Goal: Feedback & Contribution: Submit feedback/report problem

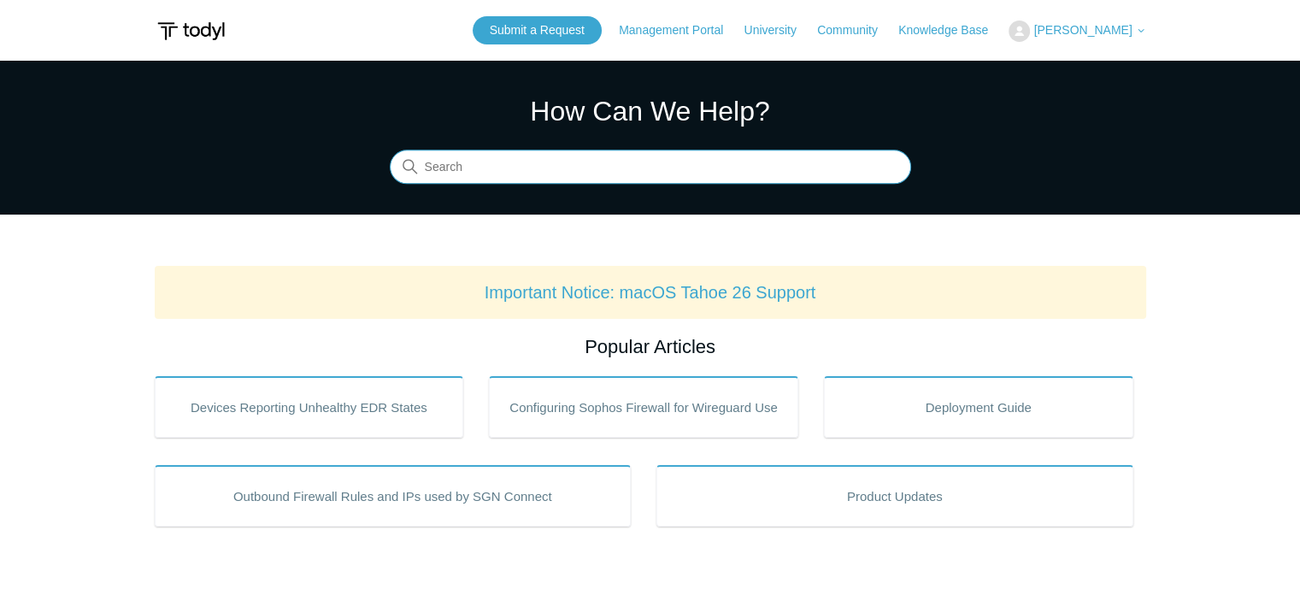
click at [617, 162] on input "Search" at bounding box center [650, 167] width 521 height 34
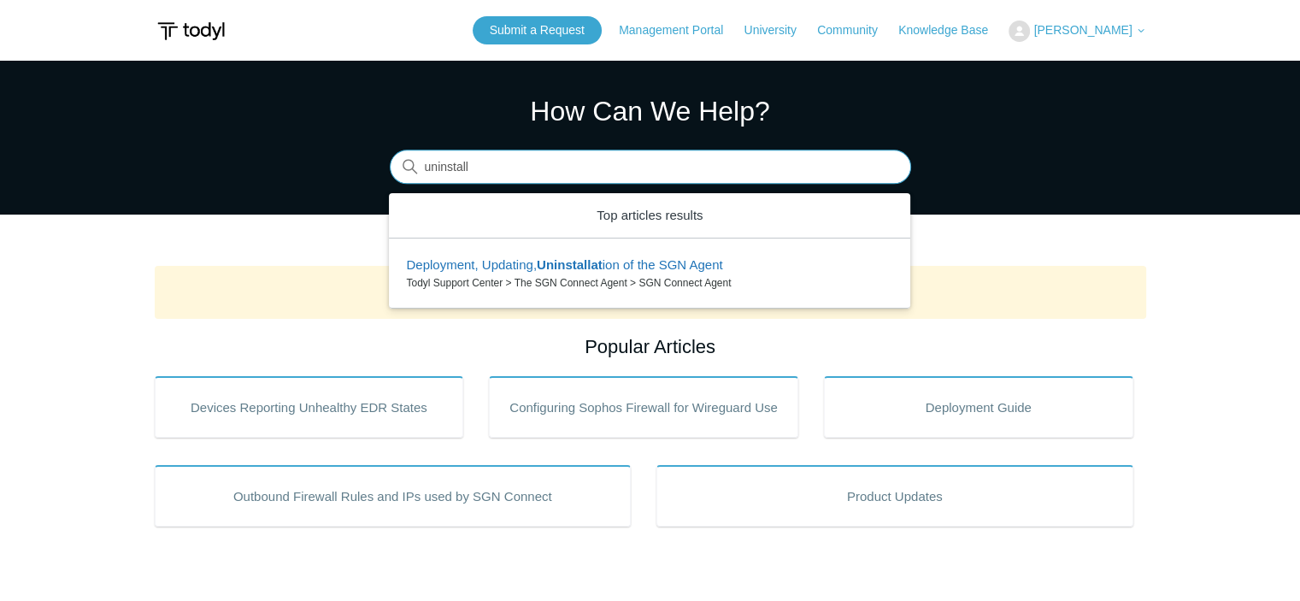
type input "uninstall"
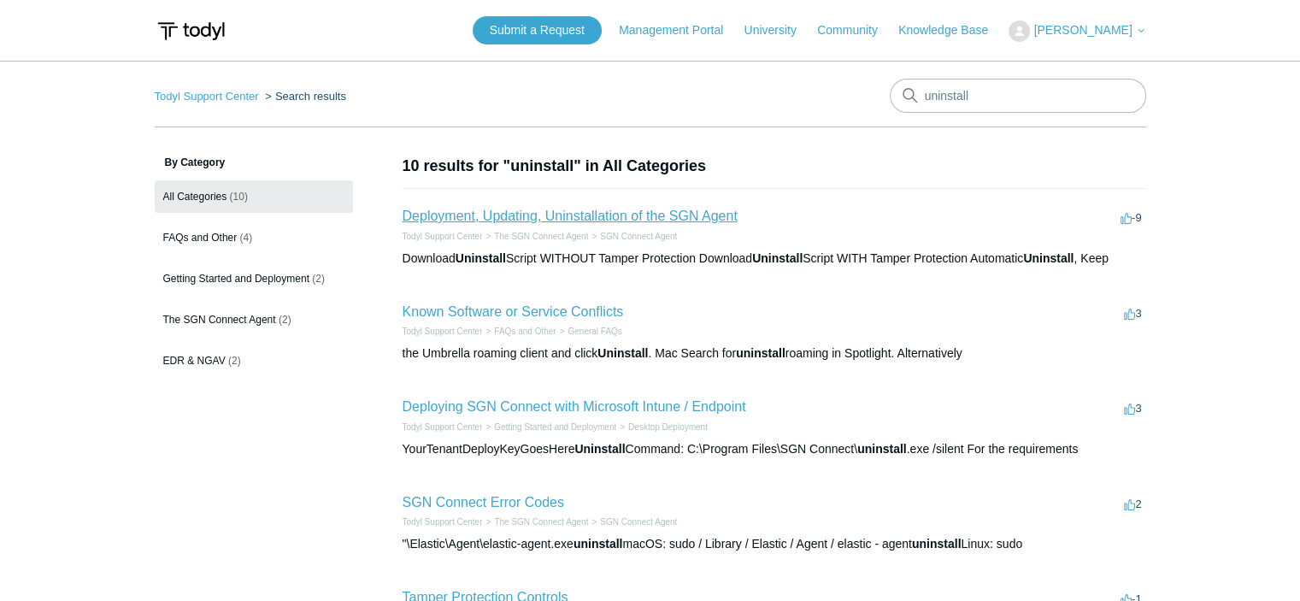
click at [485, 221] on link "Deployment, Updating, Uninstallation of the SGN Agent" at bounding box center [570, 216] width 335 height 15
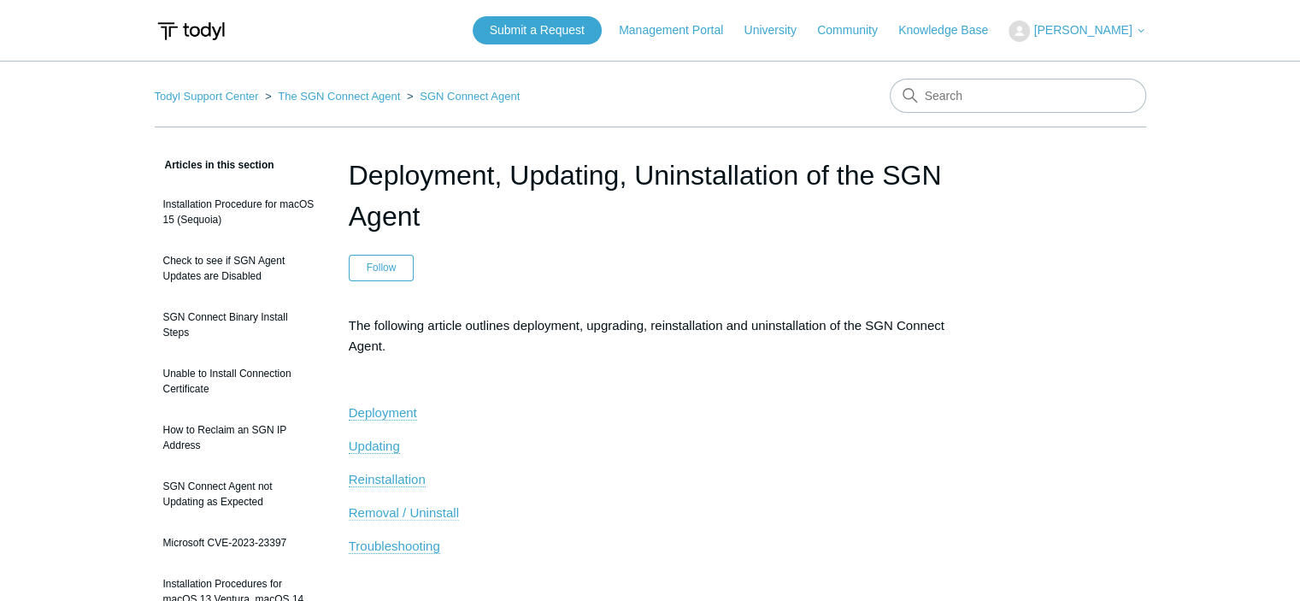
click at [377, 506] on span "Removal / Uninstall" at bounding box center [404, 512] width 110 height 15
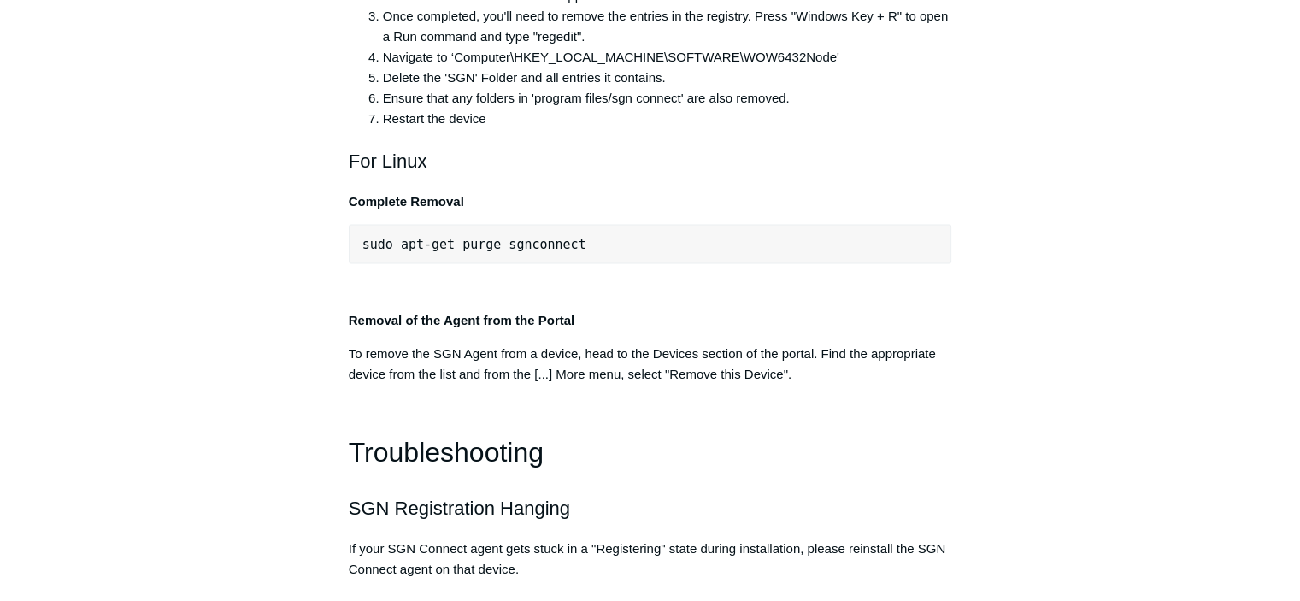
scroll to position [3595, 0]
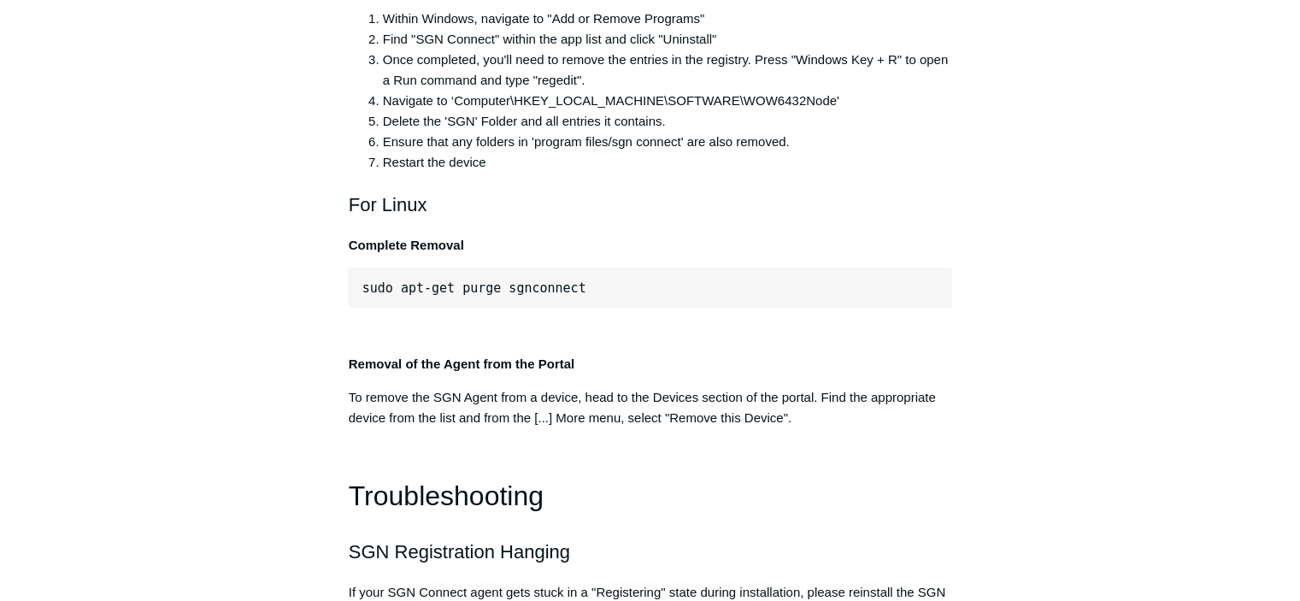
scroll to position [3551, 0]
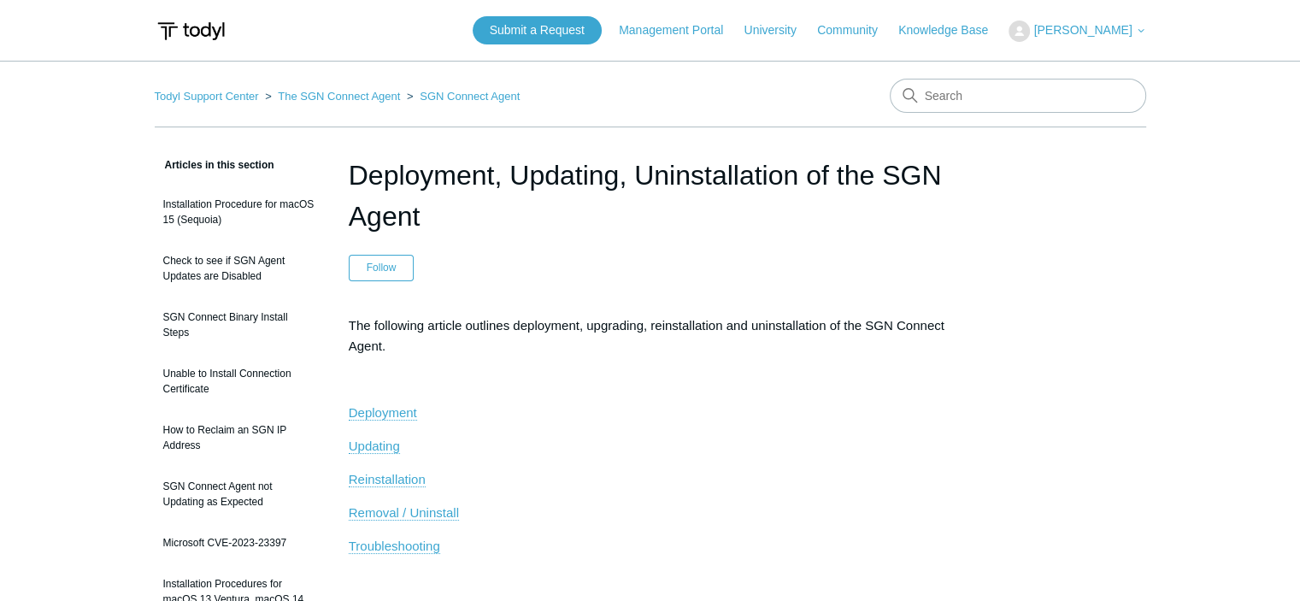
click at [1063, 26] on span "[PERSON_NAME]" at bounding box center [1082, 30] width 98 height 14
click at [1077, 68] on link "My Support Requests" at bounding box center [1093, 67] width 167 height 30
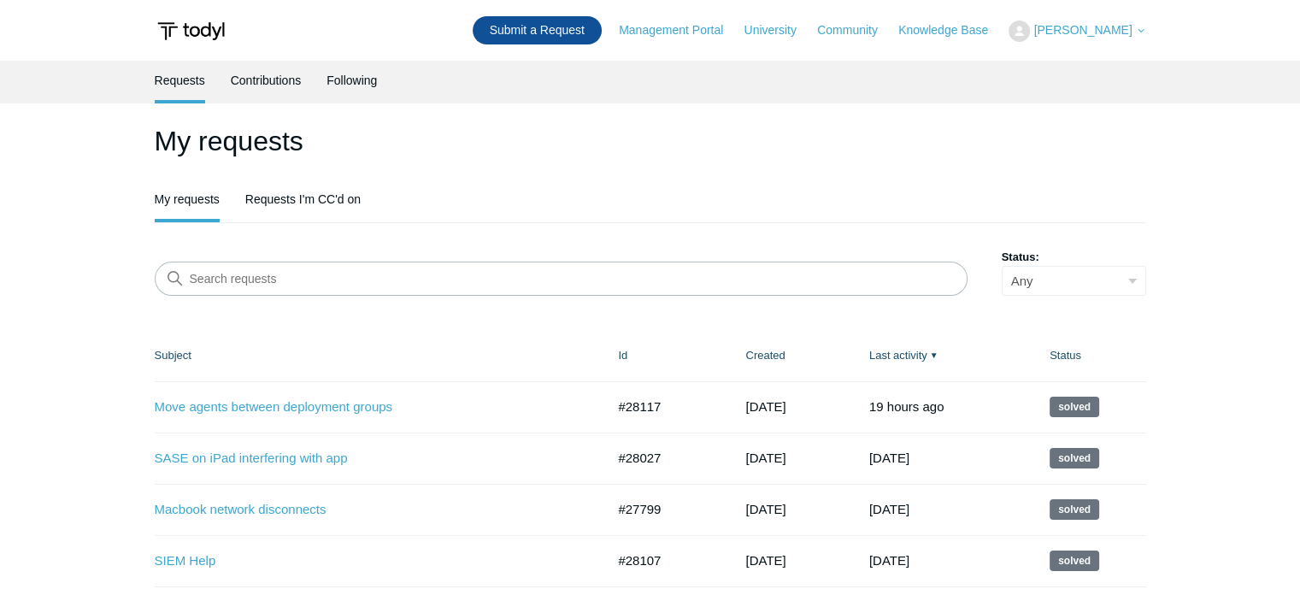
click at [578, 35] on link "Submit a Request" at bounding box center [537, 30] width 129 height 28
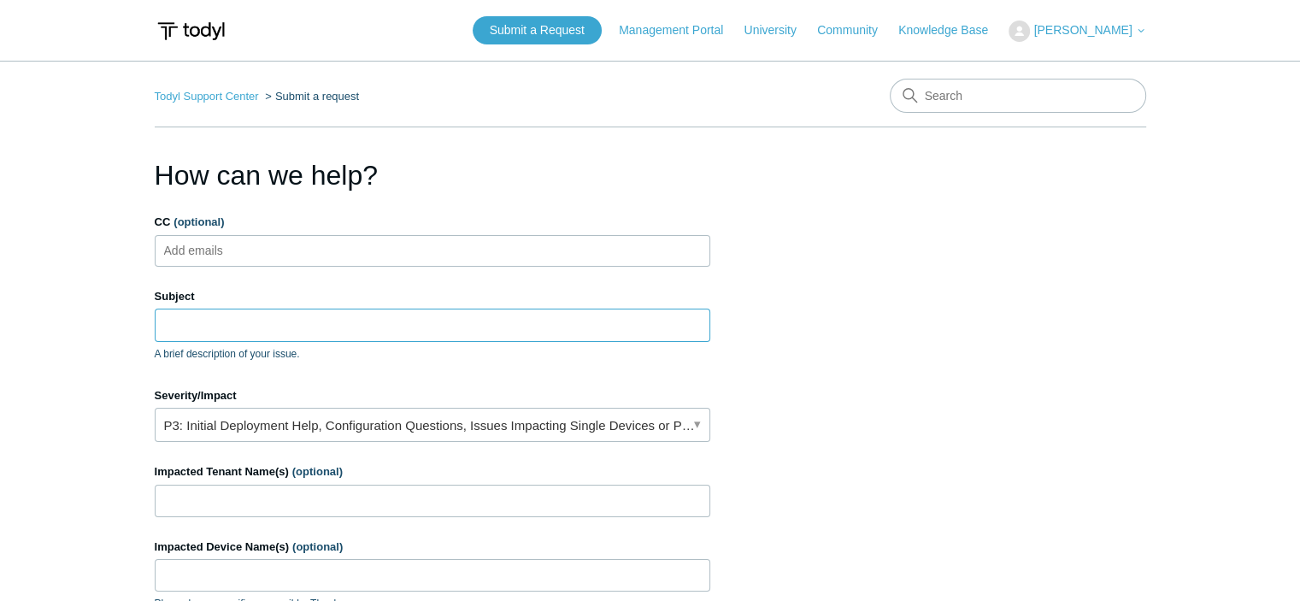
click at [315, 321] on input "Subject" at bounding box center [433, 325] width 556 height 32
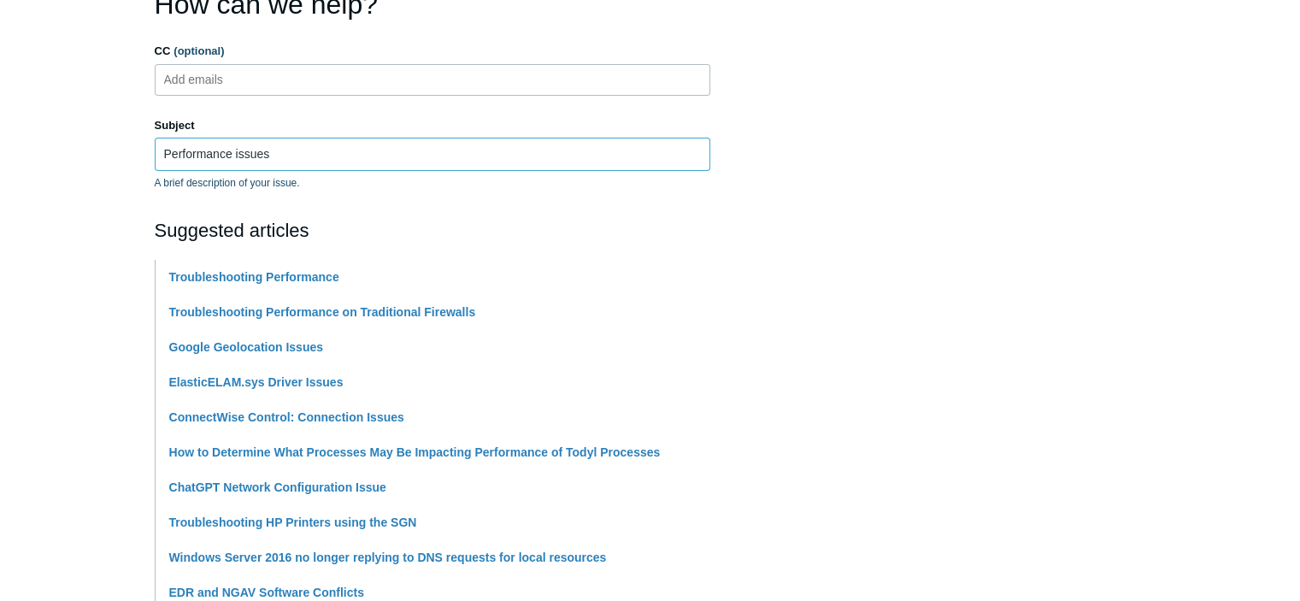
scroll to position [174, 0]
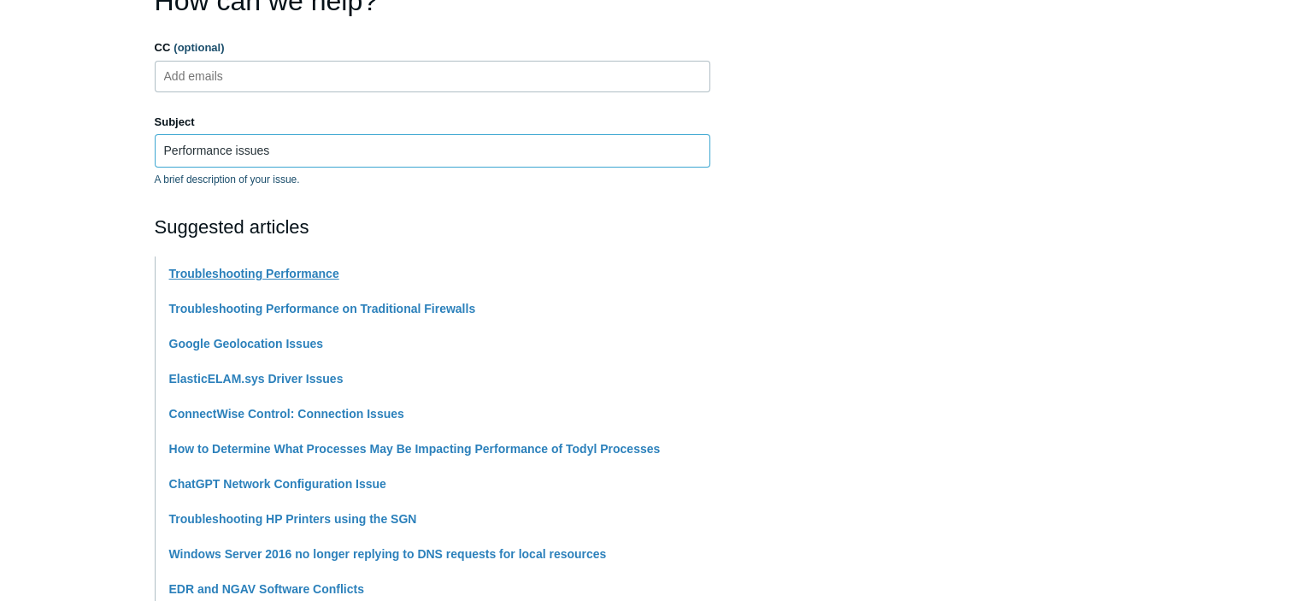
type input "Performance issues"
click at [224, 276] on link "Troubleshooting Performance" at bounding box center [254, 274] width 170 height 14
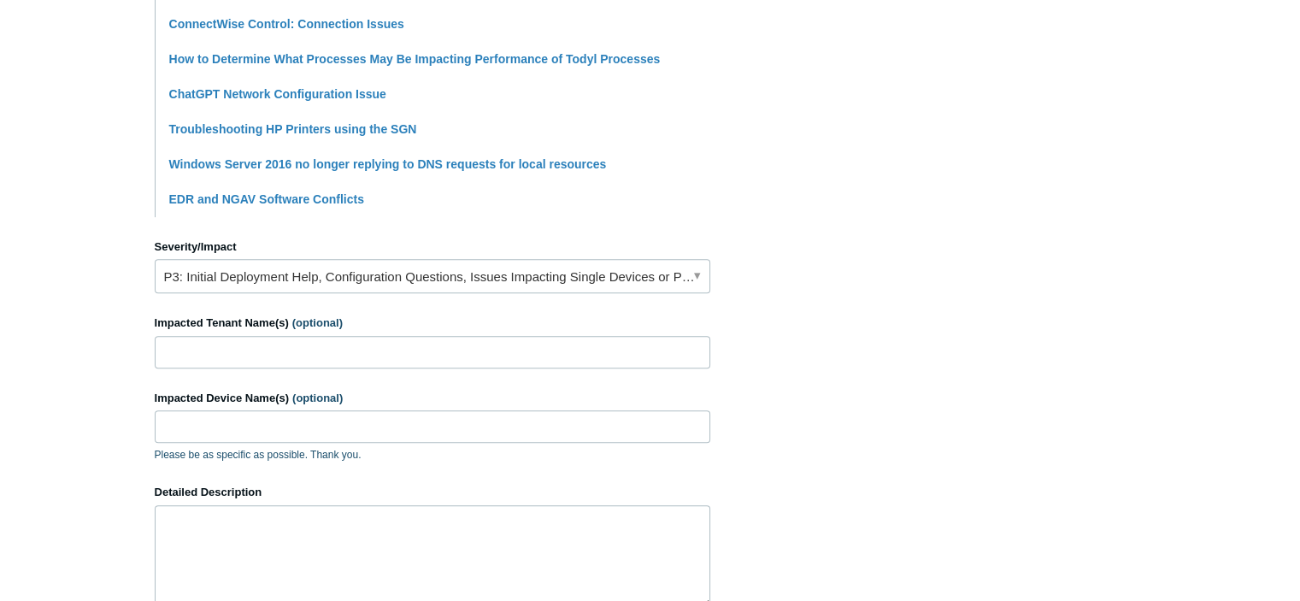
scroll to position [561, 0]
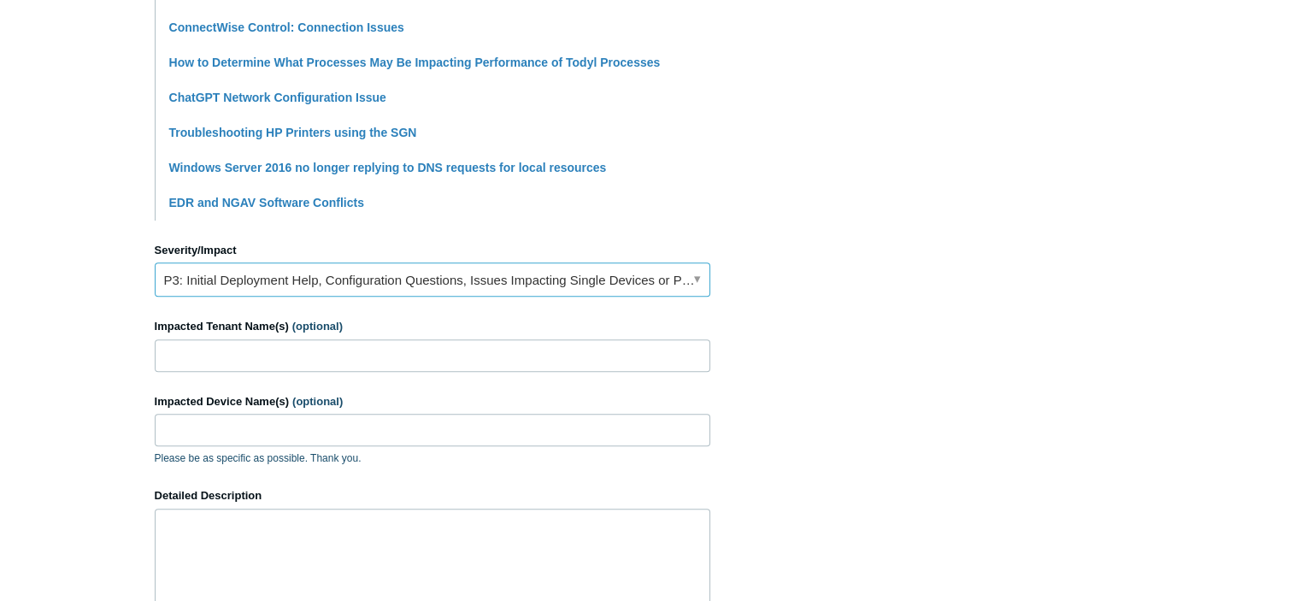
click at [362, 273] on link "P3: Initial Deployment Help, Configuration Questions, Issues Impacting Single D…" at bounding box center [433, 279] width 556 height 34
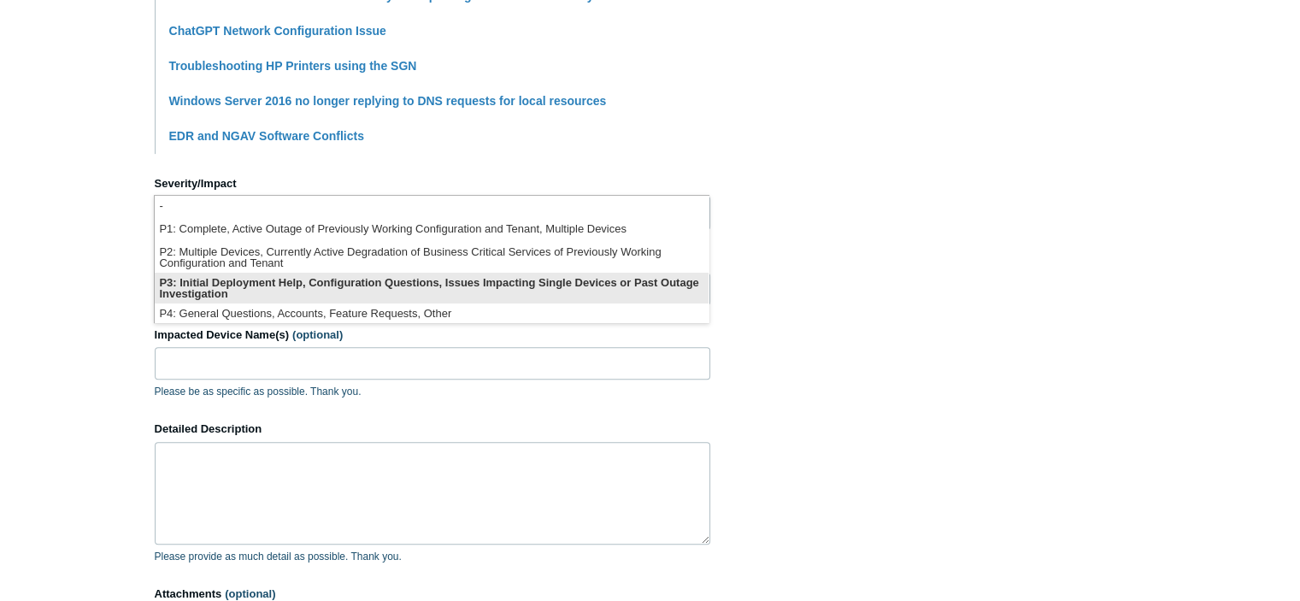
scroll to position [3, 0]
click at [446, 276] on li "P3: Initial Deployment Help, Configuration Questions, Issues Impacting Single D…" at bounding box center [432, 284] width 554 height 31
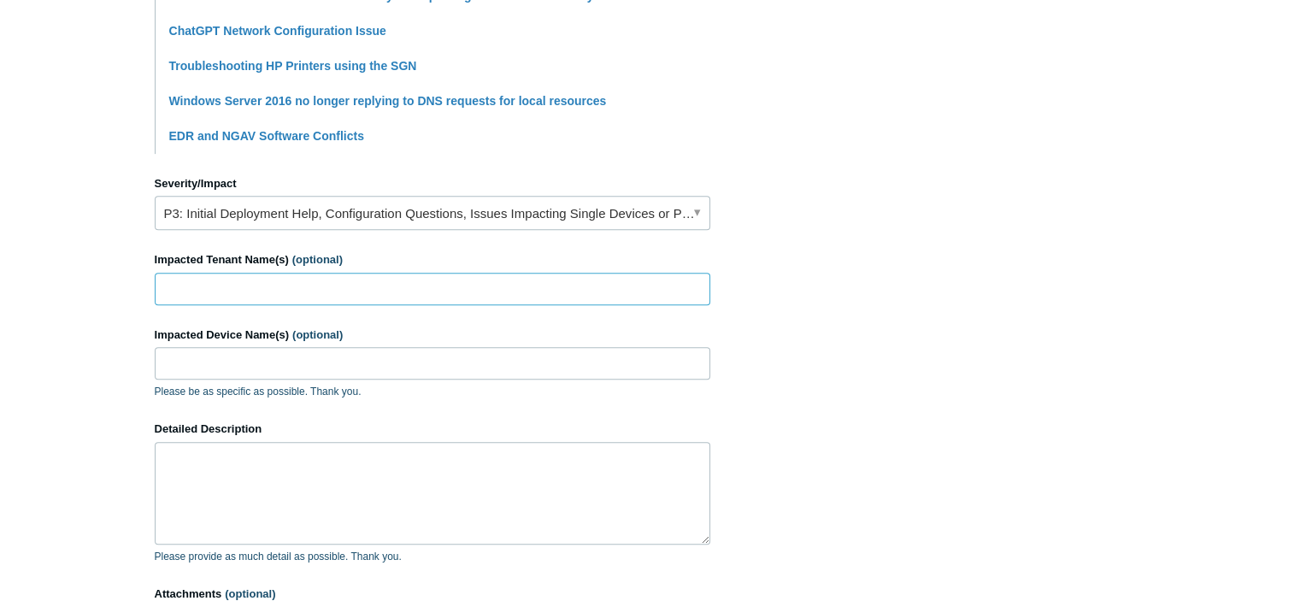
click at [438, 286] on input "Impacted Tenant Name(s) (optional)" at bounding box center [433, 289] width 556 height 32
type input "Laborde Earles"
click at [321, 362] on input "Impacted Device Name(s) (optional)" at bounding box center [433, 363] width 556 height 32
paste input "WKSTN-95450"
type input "WKSTN-95450"
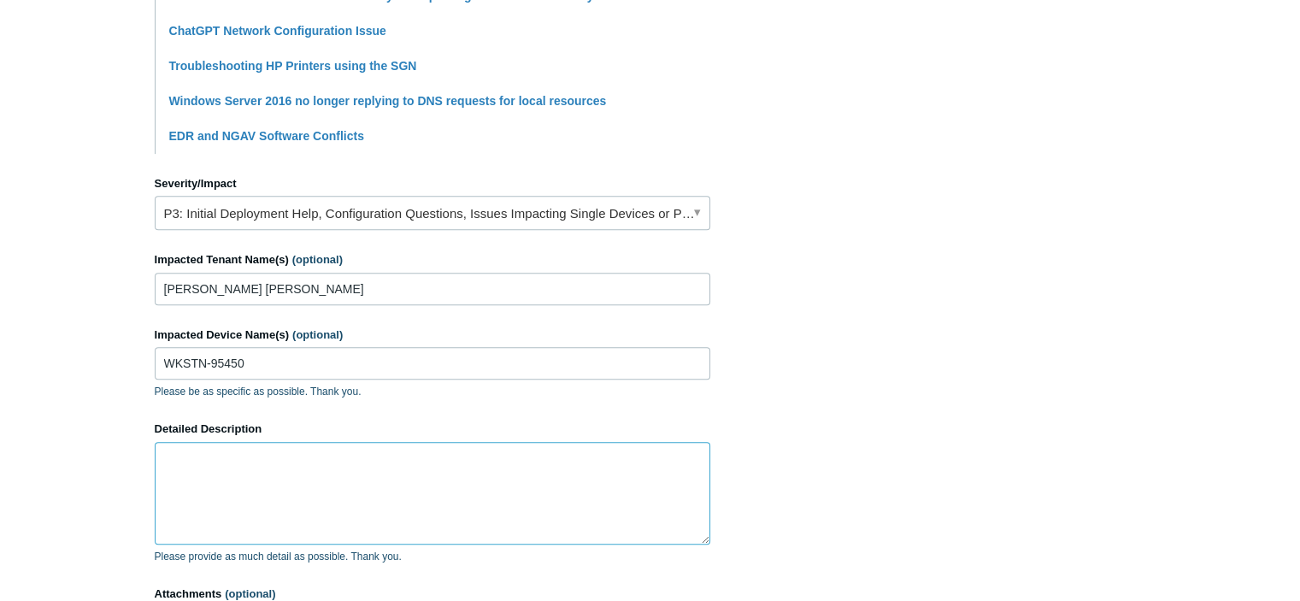
click at [390, 501] on textarea "Detailed Description" at bounding box center [433, 493] width 556 height 103
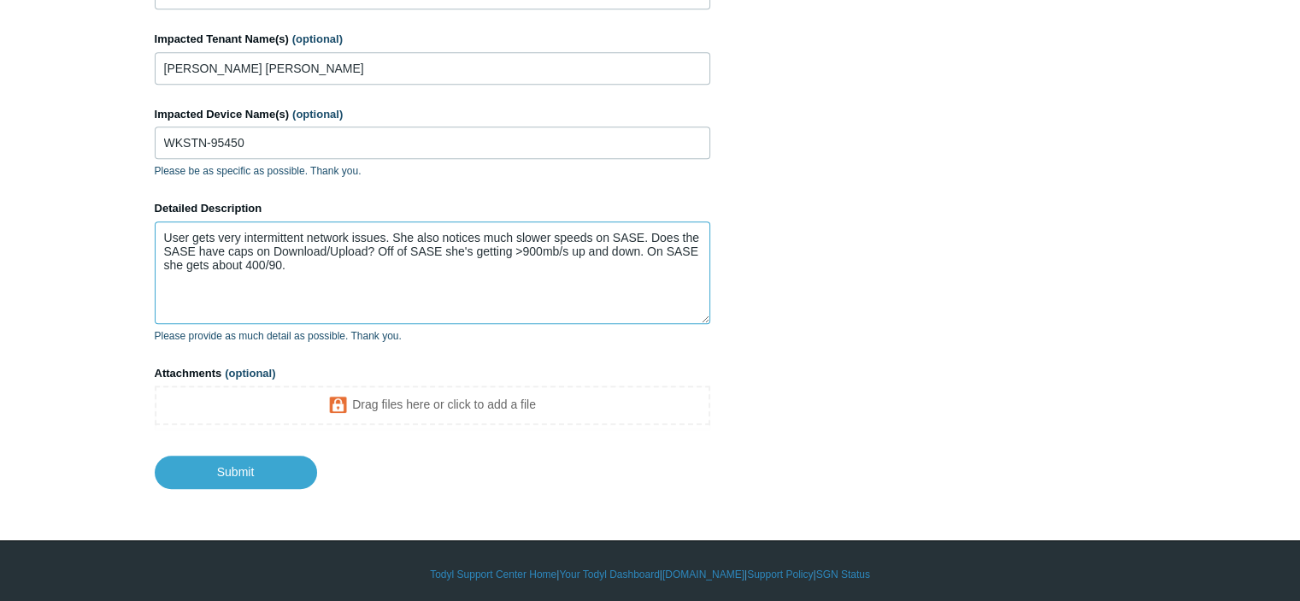
scroll to position [852, 0]
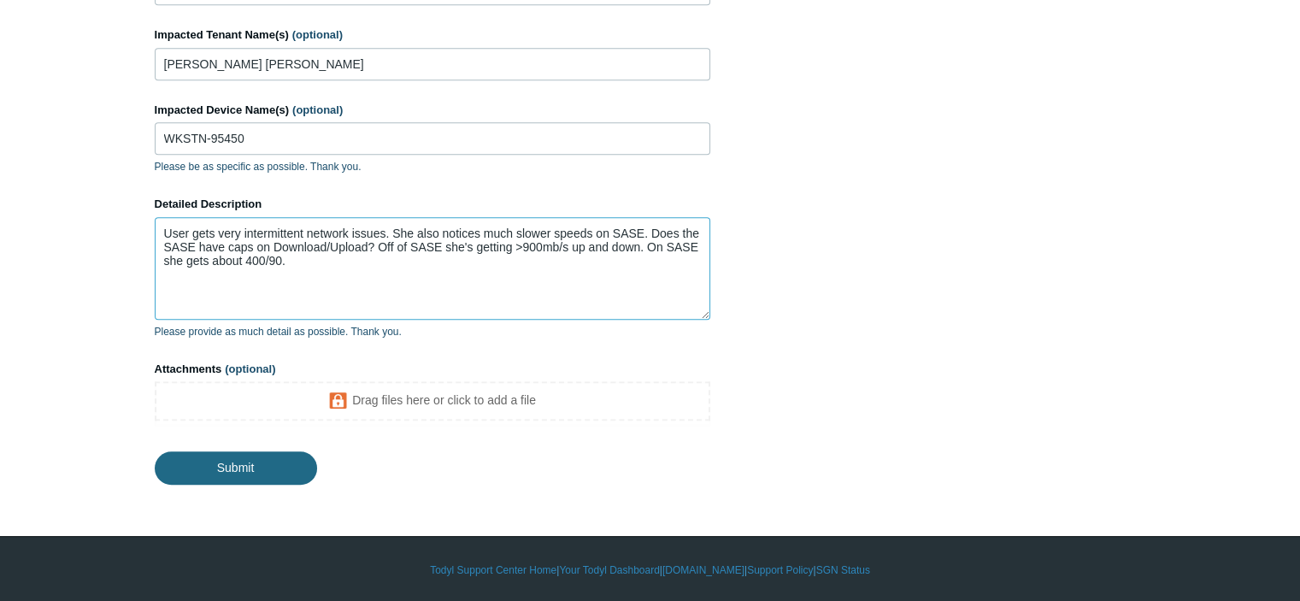
type textarea "User gets very intermittent network issues. She also notices much slower speeds…"
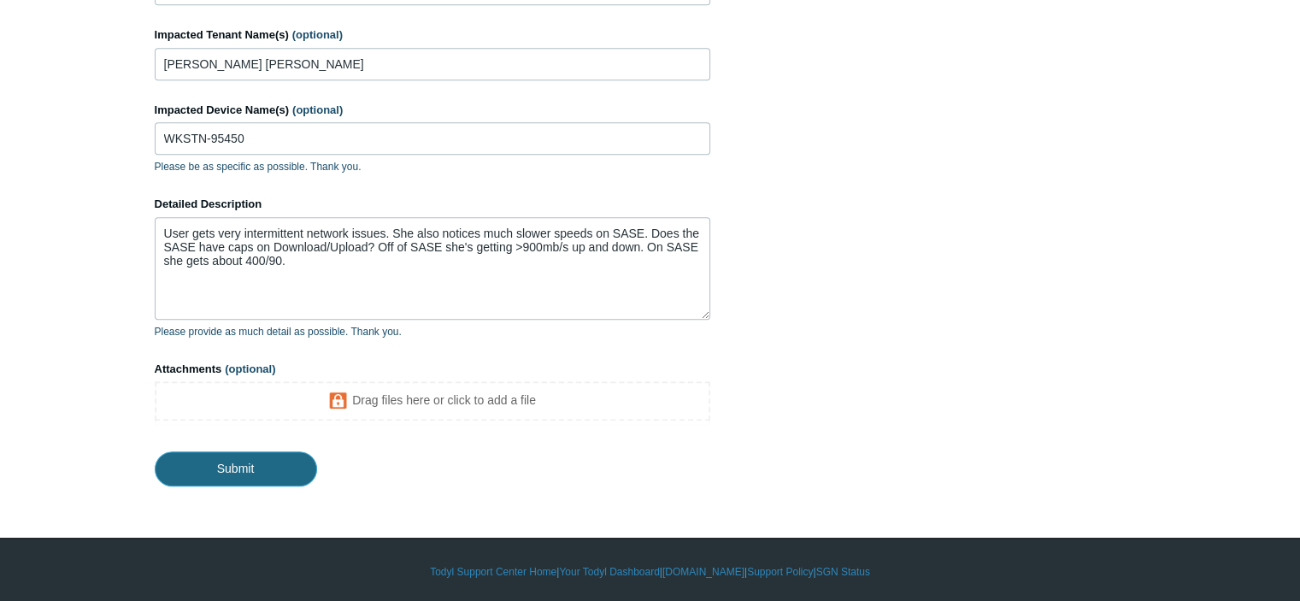
click at [274, 474] on input "Submit" at bounding box center [236, 468] width 162 height 34
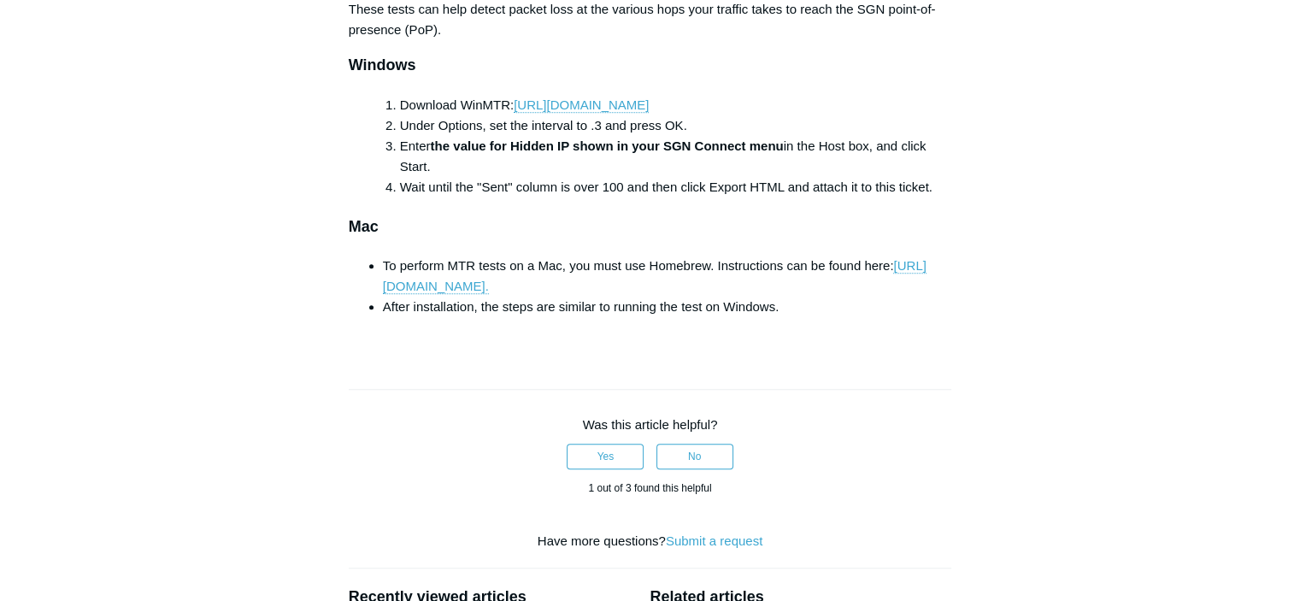
scroll to position [1263, 0]
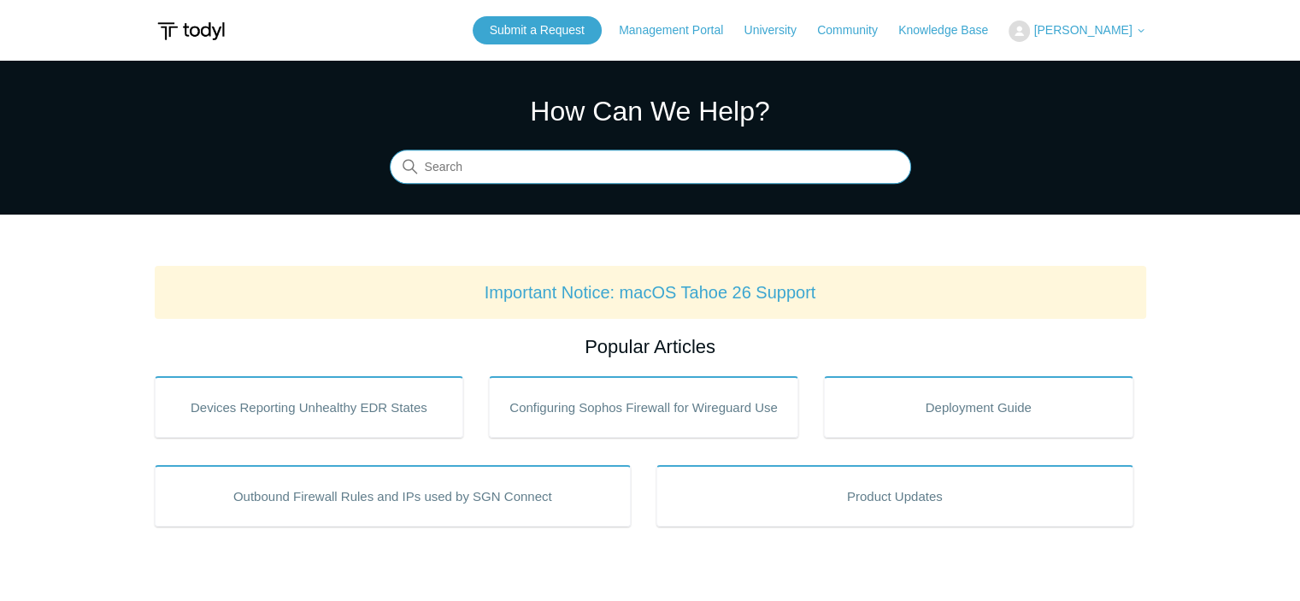
click at [603, 159] on input "Search" at bounding box center [650, 167] width 521 height 34
click at [516, 175] on input "firewall rule" at bounding box center [650, 167] width 521 height 34
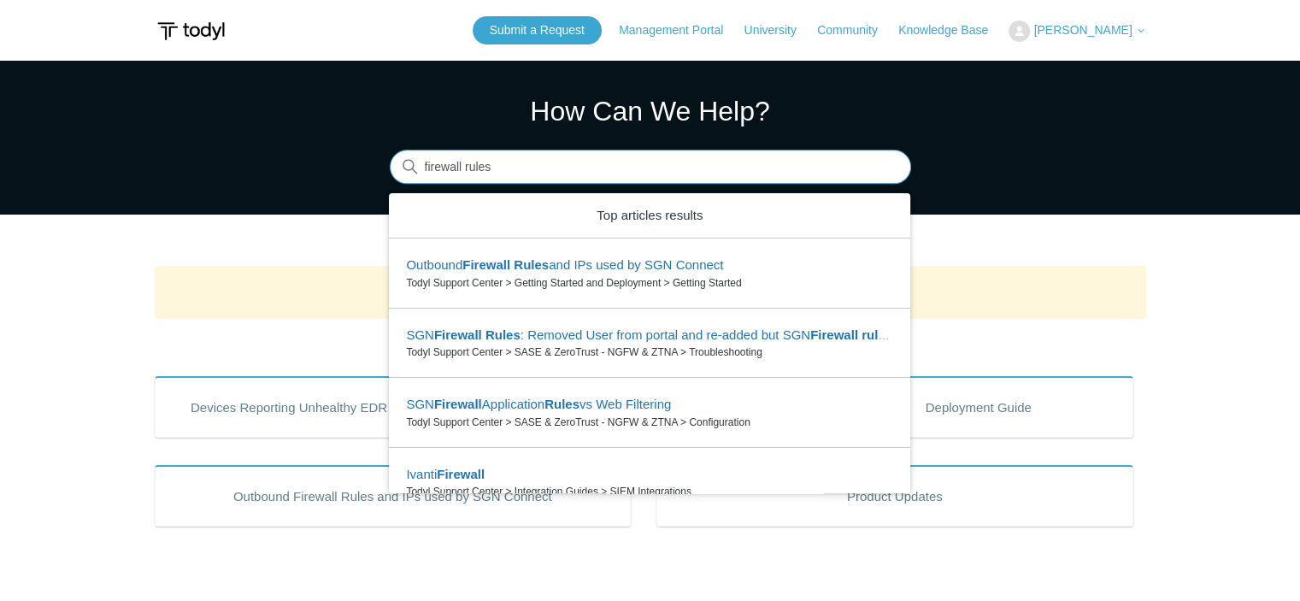
type input "firewall rules"
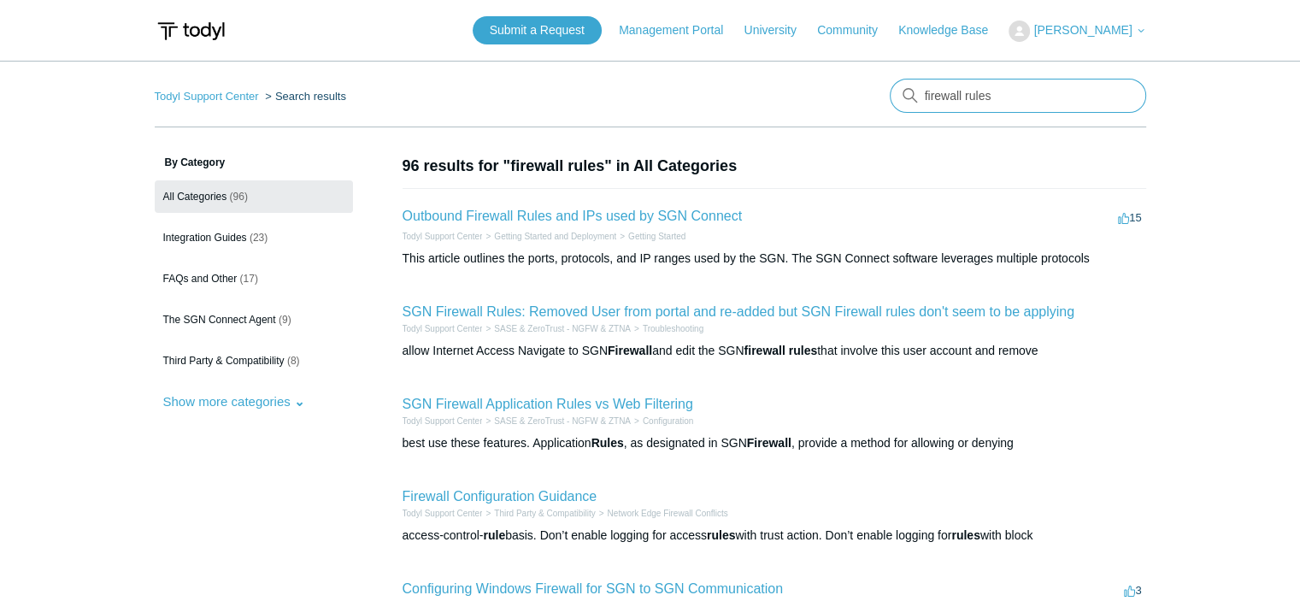
click at [1004, 102] on input "firewall rules" at bounding box center [1018, 96] width 256 height 34
type input "firewall rules mac"
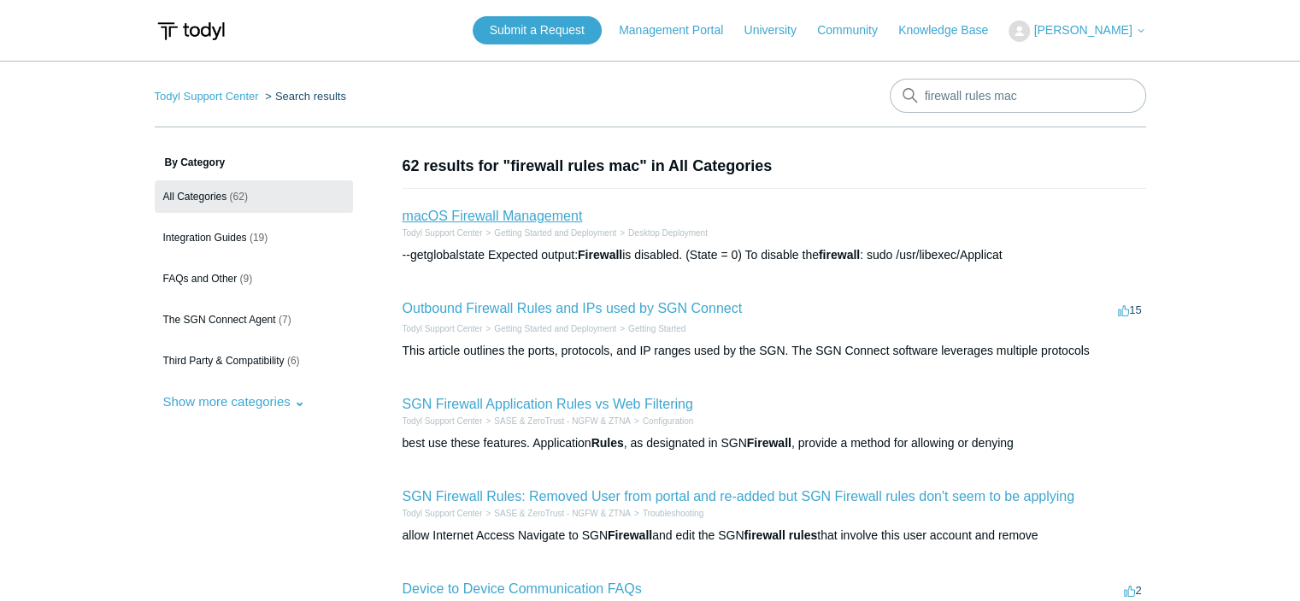
click at [552, 218] on link "macOS Firewall Management" at bounding box center [493, 216] width 180 height 15
click at [543, 310] on link "Outbound Firewall Rules and IPs used by SGN Connect" at bounding box center [573, 308] width 340 height 15
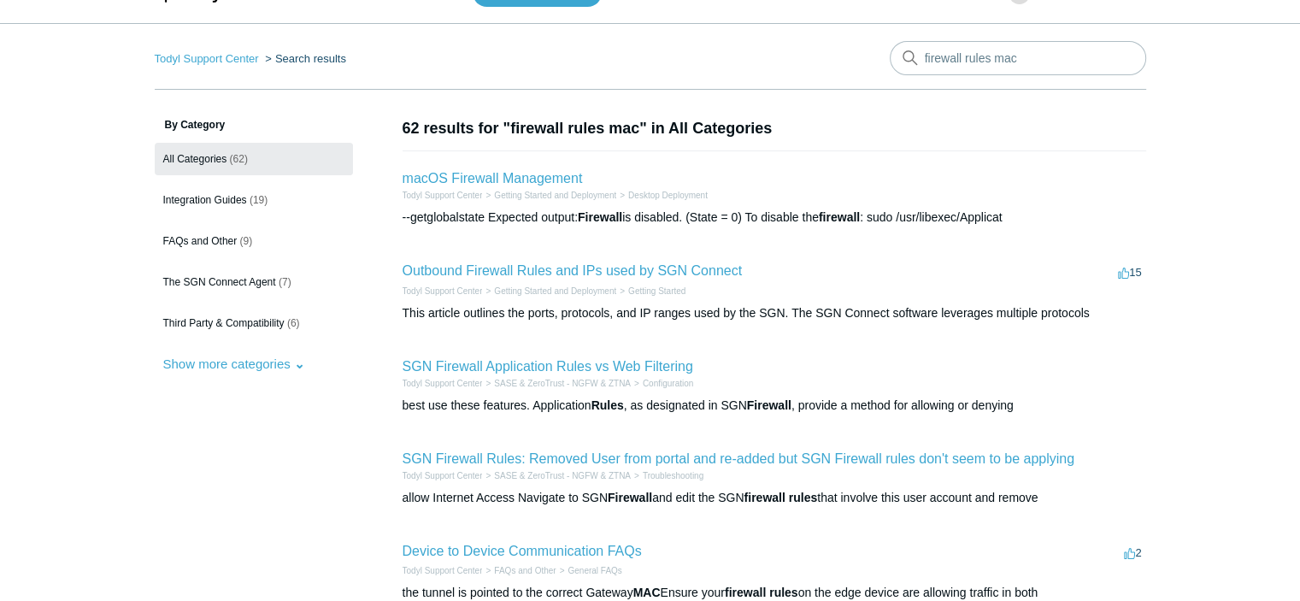
scroll to position [39, 0]
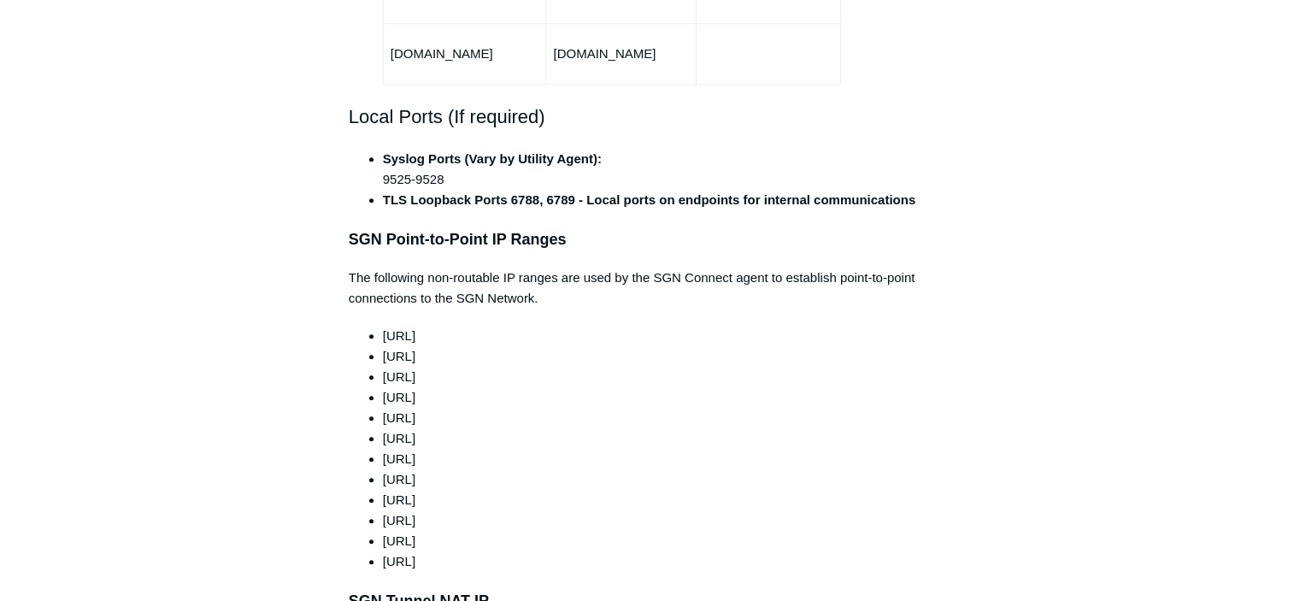
scroll to position [1398, 0]
